Goal: Find contact information

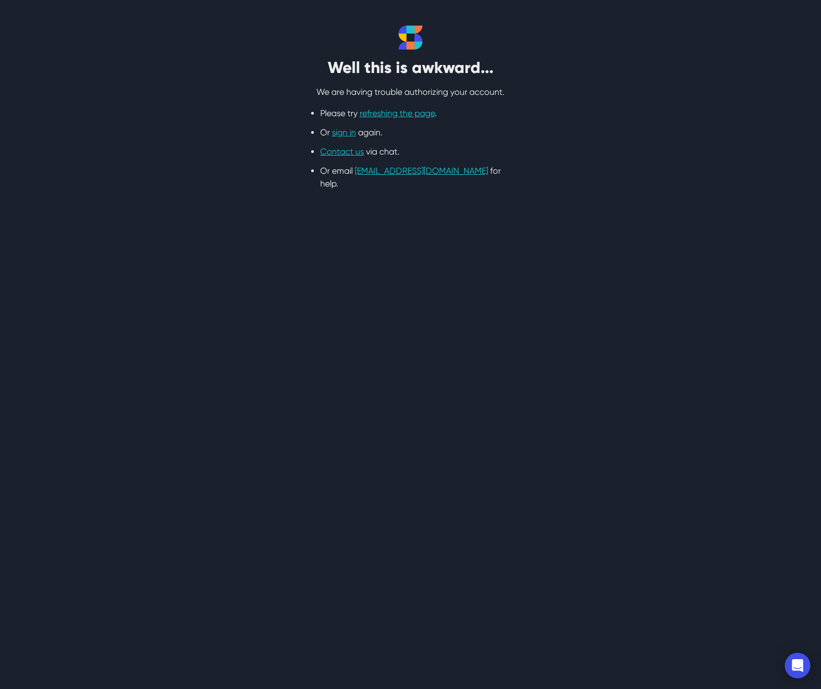
click at [449, 138] on li "Or sign in again." at bounding box center [410, 132] width 181 height 13
click at [337, 134] on link "sign in" at bounding box center [344, 132] width 24 height 10
